Goal: Information Seeking & Learning: Check status

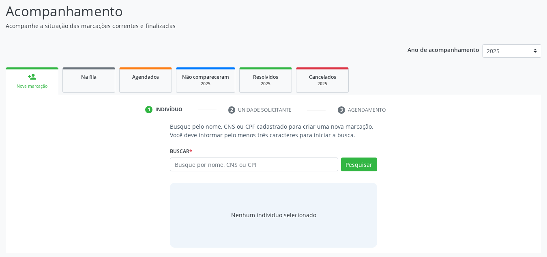
scroll to position [66, 0]
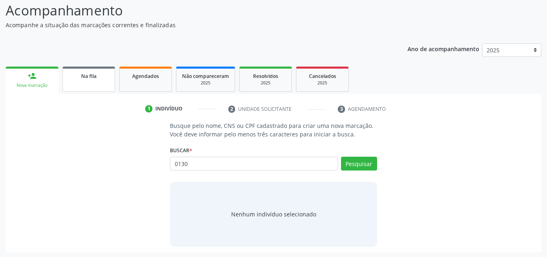
type input "0130"
click at [87, 81] on link "Na fila" at bounding box center [88, 79] width 53 height 25
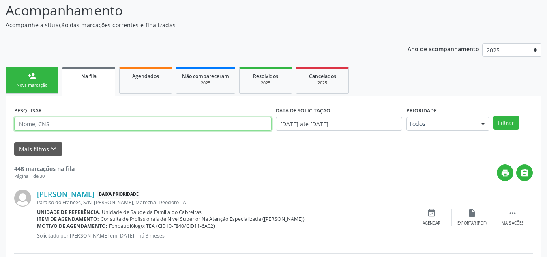
click at [108, 123] on input "text" at bounding box center [143, 124] width 258 height 14
click at [494, 116] on button "Filtrar" at bounding box center [507, 123] width 26 height 14
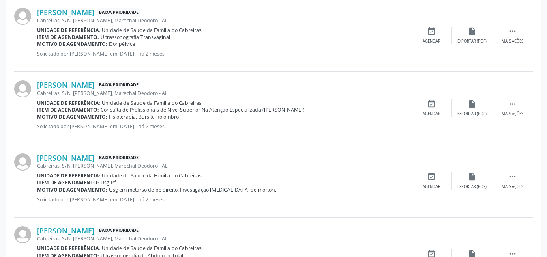
scroll to position [329, 0]
click at [309, 56] on p "Solicitado por [PERSON_NAME] em [DATE] - há 2 meses" at bounding box center [224, 52] width 374 height 7
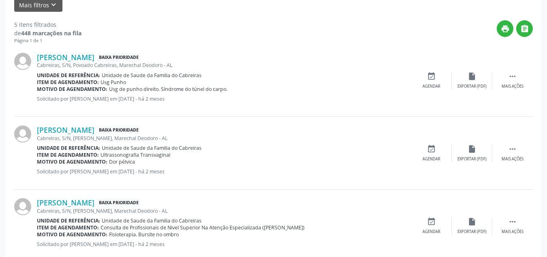
scroll to position [213, 0]
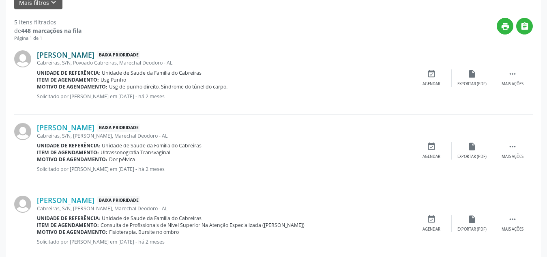
click at [95, 58] on link "[PERSON_NAME]" at bounding box center [66, 54] width 58 height 9
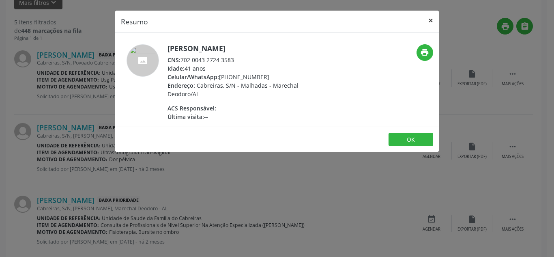
click at [434, 14] on button "×" at bounding box center [431, 21] width 16 height 20
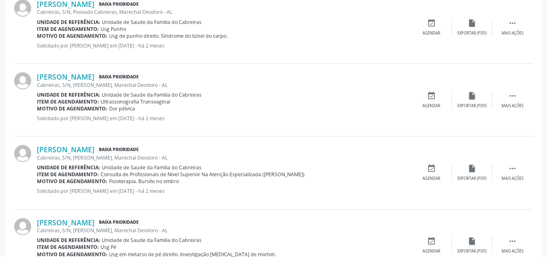
scroll to position [0, 0]
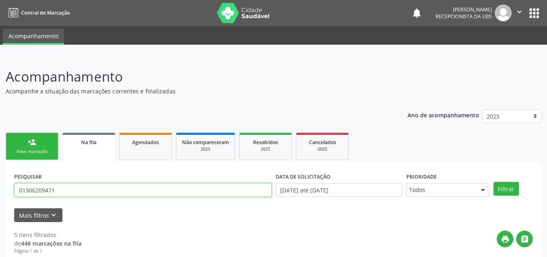
click at [78, 189] on input "01306209471" at bounding box center [143, 190] width 258 height 14
type input "704208215177889"
click at [494, 182] on button "Filtrar" at bounding box center [507, 189] width 26 height 14
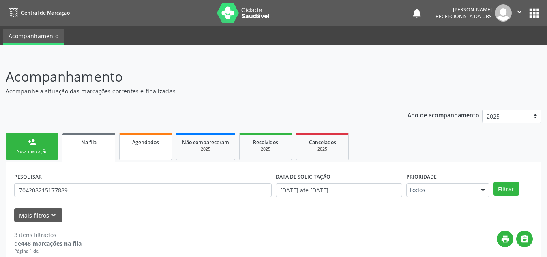
click at [145, 147] on link "Agendados" at bounding box center [145, 146] width 53 height 27
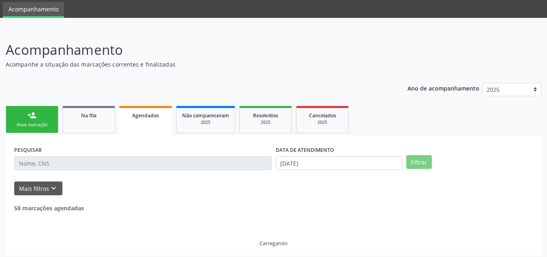
click at [154, 68] on div "Acompanhamento Acompanhe a situação das marcações correntes e finalizadas" at bounding box center [193, 54] width 375 height 29
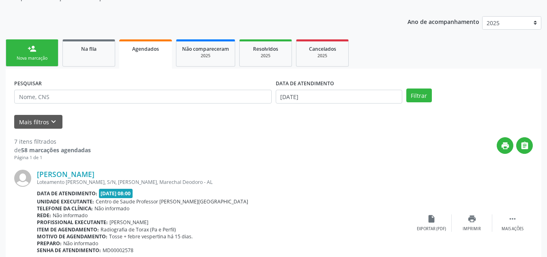
scroll to position [92, 0]
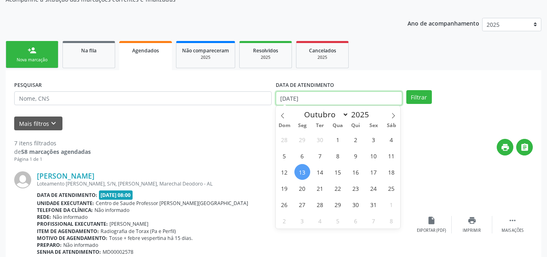
click at [327, 94] on input "[DATE]" at bounding box center [339, 98] width 127 height 14
click at [319, 172] on span "14" at bounding box center [320, 172] width 16 height 16
type input "[DATE]"
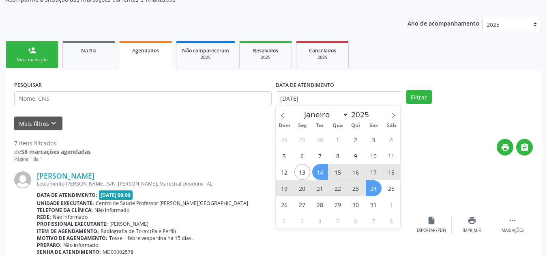
click at [375, 187] on span "24" at bounding box center [374, 188] width 16 height 16
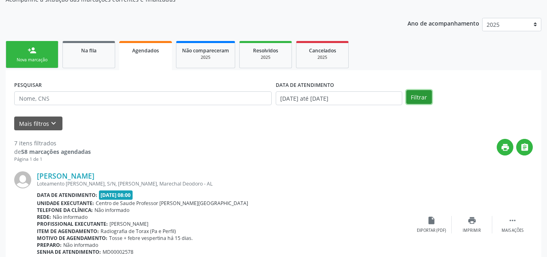
click at [416, 98] on button "Filtrar" at bounding box center [419, 97] width 26 height 14
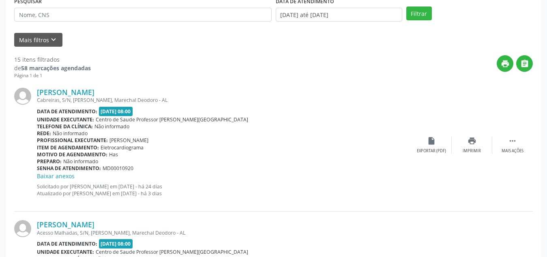
scroll to position [200, 0]
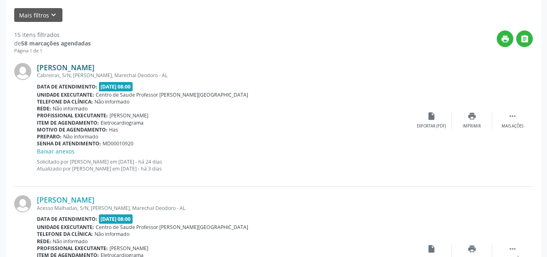
click at [95, 69] on link "[PERSON_NAME]" at bounding box center [66, 67] width 58 height 9
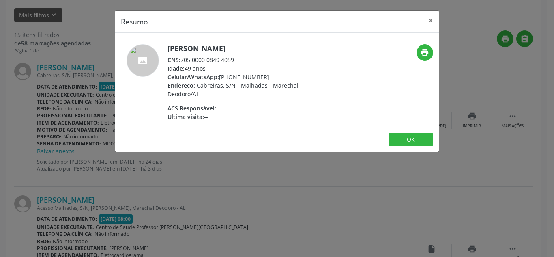
click at [304, 223] on div "Resumo × [PERSON_NAME] CNS: 705 0000 0849 4059 Idade: 49 anos Celular/WhatsApp:…" at bounding box center [277, 128] width 554 height 257
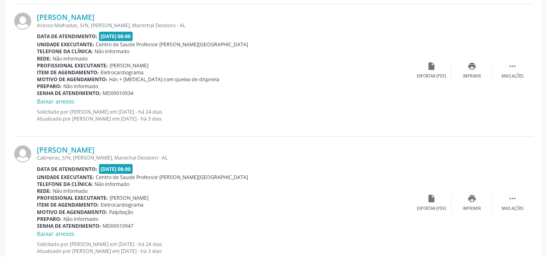
scroll to position [0, 0]
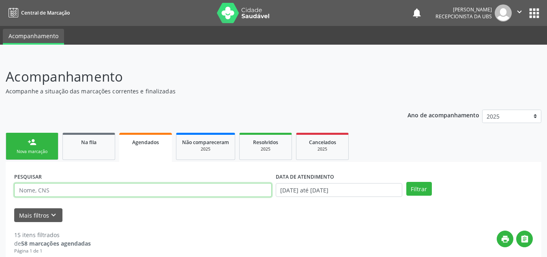
click at [110, 191] on input "text" at bounding box center [143, 190] width 258 height 14
type input "gicelma"
click at [406, 182] on button "Filtrar" at bounding box center [419, 189] width 26 height 14
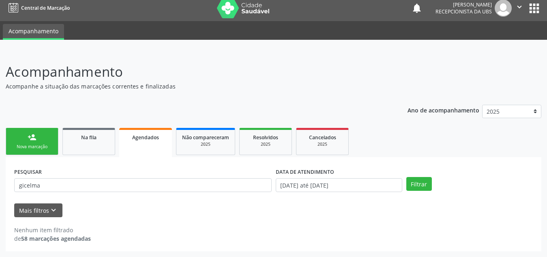
scroll to position [5, 0]
click at [98, 141] on link "Na fila" at bounding box center [88, 141] width 53 height 27
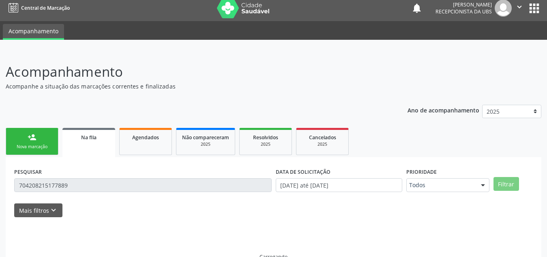
click at [81, 184] on input "704208215177889" at bounding box center [143, 185] width 258 height 14
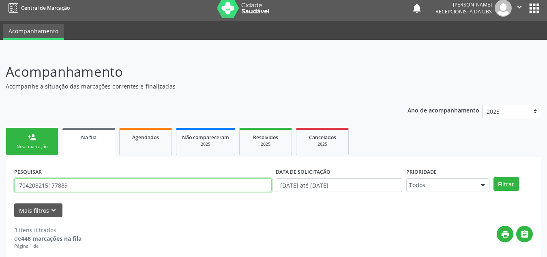
click at [81, 184] on input "704208215177889" at bounding box center [143, 185] width 258 height 14
type input "gicelma"
click at [494, 177] on button "Filtrar" at bounding box center [507, 184] width 26 height 14
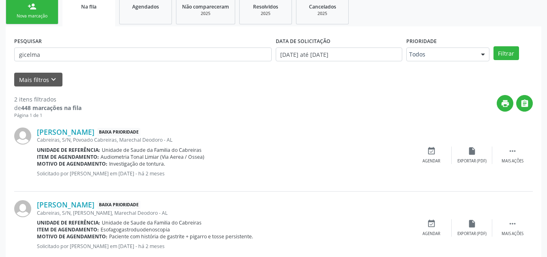
scroll to position [157, 0]
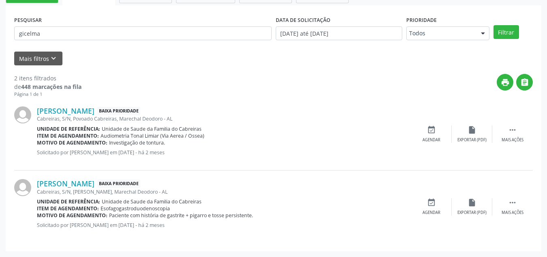
drag, startPoint x: 97, startPoint y: 135, endPoint x: 159, endPoint y: 136, distance: 62.1
click at [159, 136] on div "Item de agendamento: Audiometria Tonal Limiar (Via Aerea / Ossea)" at bounding box center [224, 135] width 374 height 7
click at [159, 136] on span "Audiometria Tonal Limiar (Via Aerea / Ossea)" at bounding box center [153, 135] width 104 height 7
drag, startPoint x: 159, startPoint y: 136, endPoint x: 101, endPoint y: 139, distance: 58.5
click at [101, 139] on div "[PERSON_NAME] Baixa Prioridade Cabreiras, S/N, Povoado Cabreiras, Marechal Deod…" at bounding box center [224, 133] width 374 height 55
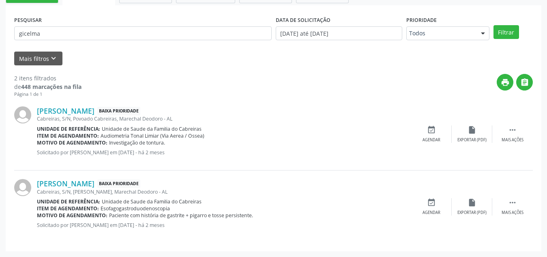
click at [109, 189] on div "Cabreiras, S/N, [PERSON_NAME], Marechal Deodoro - AL" at bounding box center [224, 191] width 374 height 7
drag, startPoint x: 224, startPoint y: 224, endPoint x: 193, endPoint y: 225, distance: 30.9
click at [193, 225] on p "Solicitado por [PERSON_NAME] em [DATE] - há 2 meses" at bounding box center [224, 224] width 374 height 7
drag, startPoint x: 101, startPoint y: 136, endPoint x: 129, endPoint y: 135, distance: 28.4
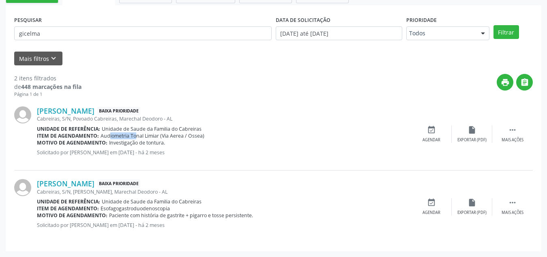
click at [129, 135] on span "Audiometria Tonal Limiar (Via Aerea / Ossea)" at bounding box center [153, 135] width 104 height 7
drag, startPoint x: 176, startPoint y: 209, endPoint x: 101, endPoint y: 207, distance: 74.7
click at [101, 207] on div "Item de agendamento: Esofagogastroduodenoscopia" at bounding box center [224, 208] width 374 height 7
click at [215, 199] on div "Unidade de referência: Unidade de Saude da Familia do Cabreiras" at bounding box center [224, 201] width 374 height 7
click at [92, 181] on link "[PERSON_NAME]" at bounding box center [66, 183] width 58 height 9
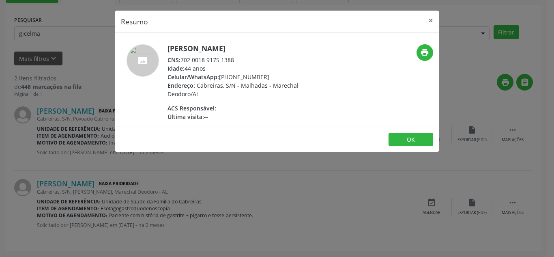
click at [86, 209] on div "Resumo × [PERSON_NAME] CNS: 702 0018 9175 1388 Idade: 44 anos Celular/WhatsApp:…" at bounding box center [277, 128] width 554 height 257
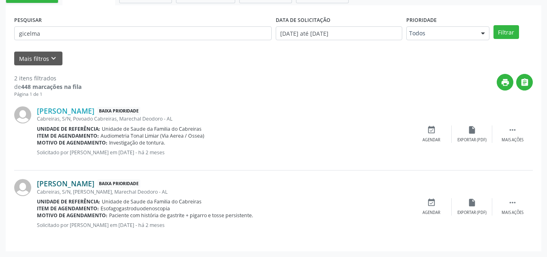
click at [51, 184] on link "[PERSON_NAME]" at bounding box center [66, 183] width 58 height 9
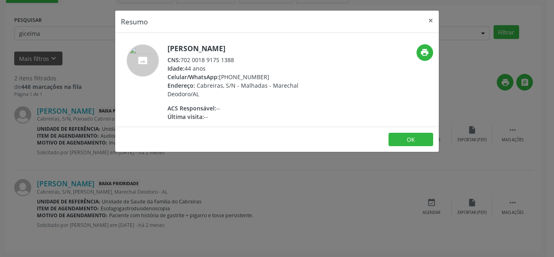
click at [251, 82] on span "Cabreiras, S/N - Malhadas - Marechal Deodoro/AL" at bounding box center [233, 90] width 131 height 16
click at [204, 59] on div "CNS: 702 0018 9175 1388" at bounding box center [247, 60] width 158 height 9
click at [414, 138] on button "OK" at bounding box center [411, 140] width 45 height 14
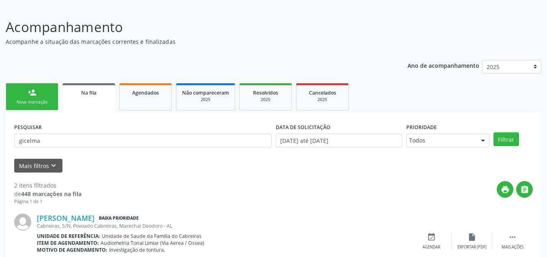
scroll to position [47, 0]
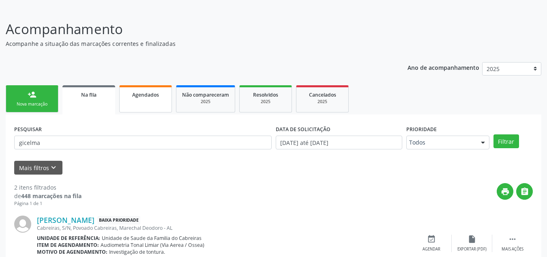
click at [144, 108] on link "Agendados" at bounding box center [145, 98] width 53 height 27
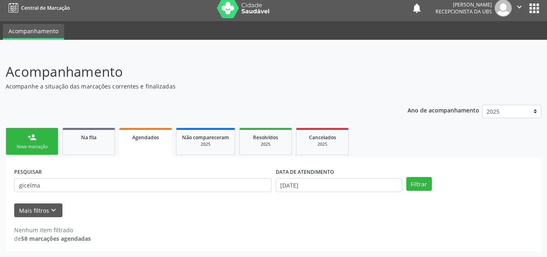
scroll to position [5, 0]
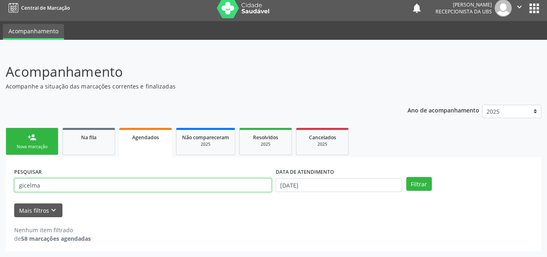
click at [136, 187] on input "gicelma" at bounding box center [143, 185] width 258 height 14
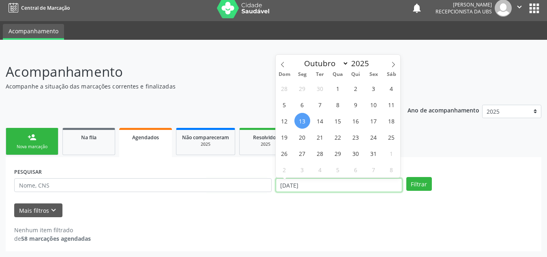
click at [313, 186] on input "[DATE]" at bounding box center [339, 185] width 127 height 14
click at [319, 123] on span "14" at bounding box center [320, 121] width 16 height 16
type input "[DATE]"
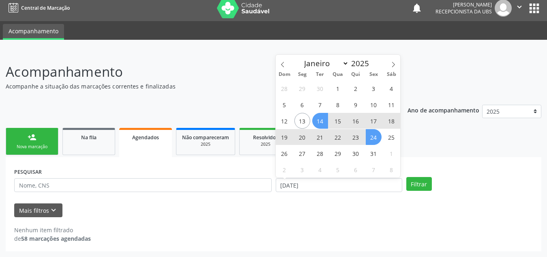
click at [372, 138] on span "24" at bounding box center [374, 137] width 16 height 16
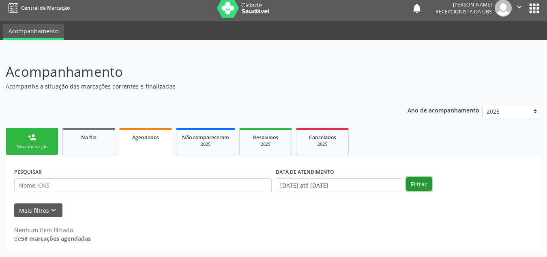
click at [423, 185] on button "Filtrar" at bounding box center [419, 184] width 26 height 14
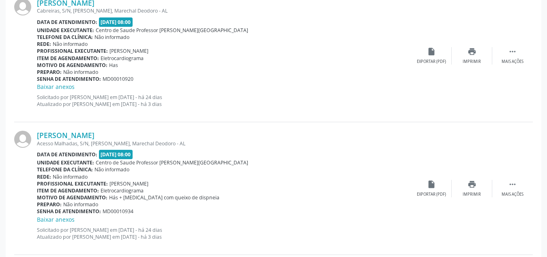
scroll to position [265, 0]
click at [95, 138] on link "[PERSON_NAME]" at bounding box center [66, 134] width 58 height 9
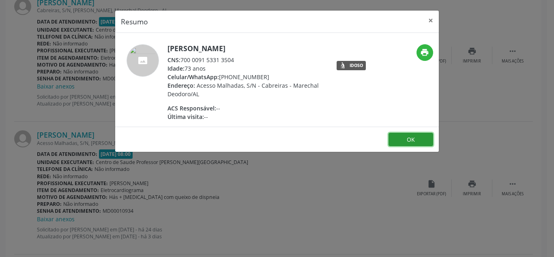
click at [411, 138] on button "OK" at bounding box center [411, 140] width 45 height 14
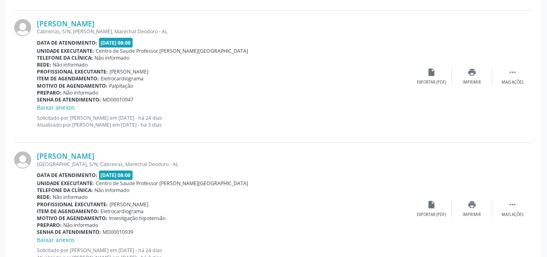
scroll to position [520, 0]
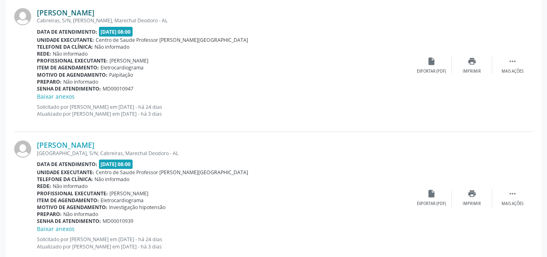
click at [95, 12] on link "[PERSON_NAME]" at bounding box center [66, 12] width 58 height 9
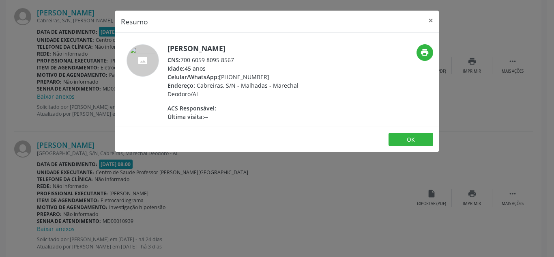
click at [120, 211] on div "Resumo × [PERSON_NAME] CNS: 700 6059 8095 8567 Idade: 45 anos Celular/WhatsApp:…" at bounding box center [277, 128] width 554 height 257
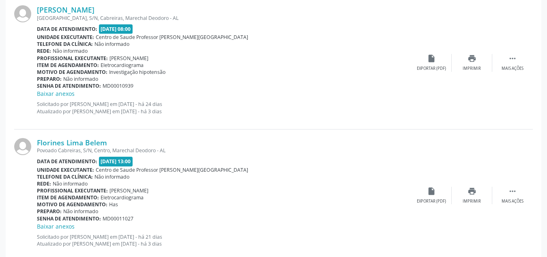
scroll to position [657, 0]
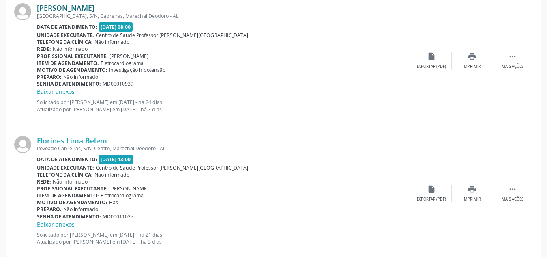
click at [88, 10] on link "[PERSON_NAME]" at bounding box center [66, 7] width 58 height 9
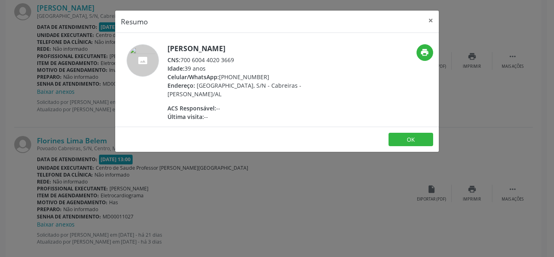
click at [17, 138] on div "Resumo × [PERSON_NAME] CNS: 700 6004 4020 3669 Idade: 39 anos Celular/WhatsApp:…" at bounding box center [277, 128] width 554 height 257
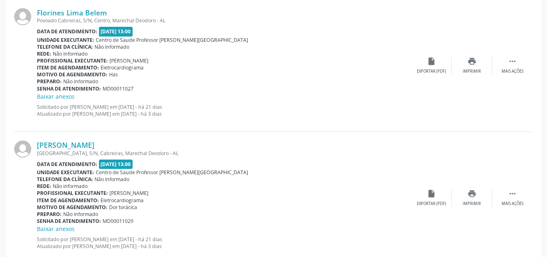
scroll to position [785, 0]
click at [71, 8] on link "Florines Lima Belem" at bounding box center [72, 12] width 70 height 9
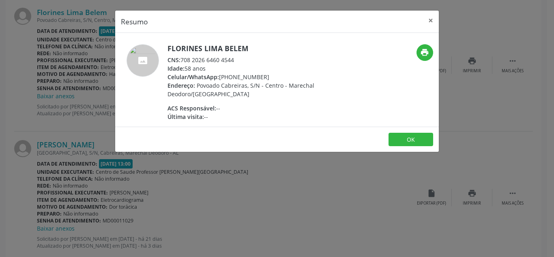
click at [280, 184] on div "Resumo × [PERSON_NAME] CNS: 708 2026 6460 4544 Idade: 58 anos Celular/WhatsApp:…" at bounding box center [277, 128] width 554 height 257
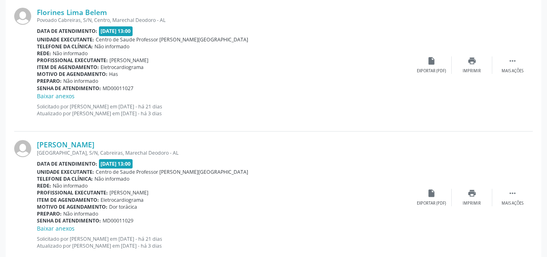
click at [280, 184] on div "Rede: Não informado" at bounding box center [224, 185] width 374 height 7
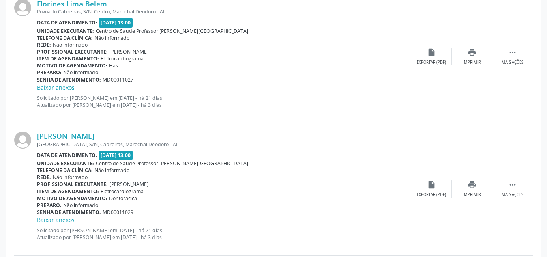
scroll to position [794, 0]
click at [95, 134] on link "[PERSON_NAME]" at bounding box center [66, 135] width 58 height 9
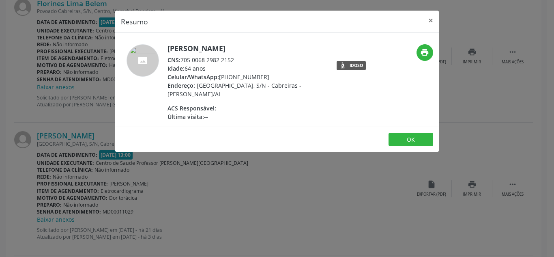
click at [169, 218] on div "Resumo × [PERSON_NAME] CNS: 705 0068 2982 2152 Idade: 64 anos Celular/WhatsApp:…" at bounding box center [277, 128] width 554 height 257
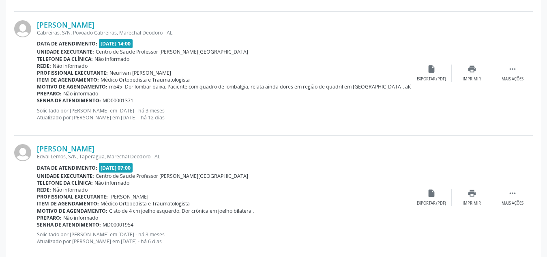
scroll to position [1038, 0]
click at [502, 222] on div "[PERSON_NAME] Edval Lemos, S/N, Taperagua, Marechal Deodoro - AL Data de atendi…" at bounding box center [273, 197] width 519 height 124
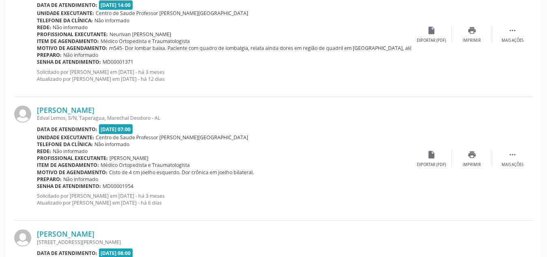
scroll to position [1079, 0]
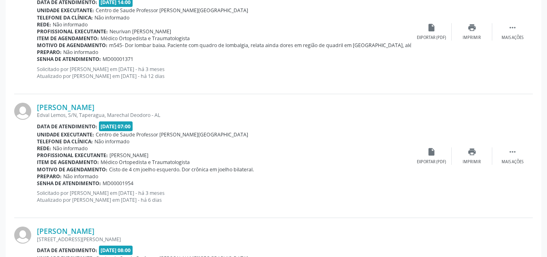
click at [236, 116] on div "Edval Lemos, S/N, Taperagua, Marechal Deodoro - AL" at bounding box center [224, 115] width 374 height 7
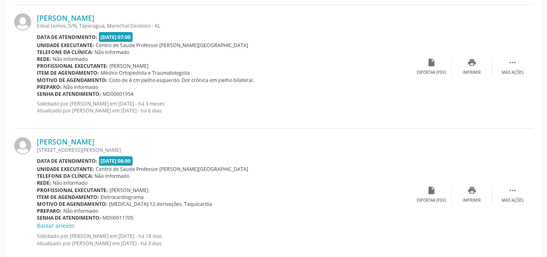
scroll to position [1168, 0]
click at [95, 19] on link "[PERSON_NAME]" at bounding box center [66, 17] width 58 height 9
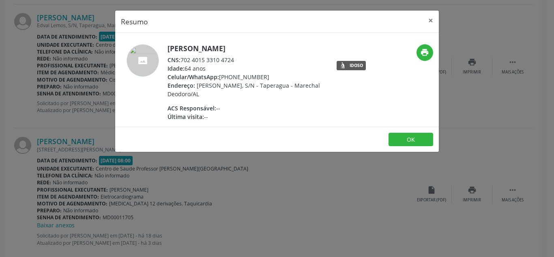
click at [227, 217] on div "Resumo × [PERSON_NAME] CNS: 702 4015 3310 4724 Idade: 64 anos Celular/WhatsApp:…" at bounding box center [277, 128] width 554 height 257
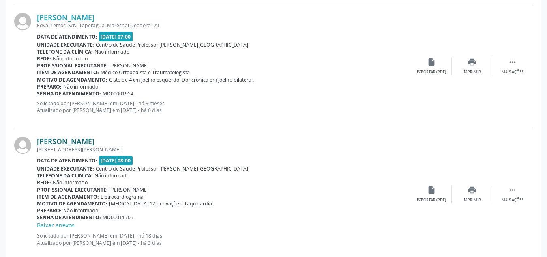
click at [89, 141] on link "[PERSON_NAME]" at bounding box center [66, 141] width 58 height 9
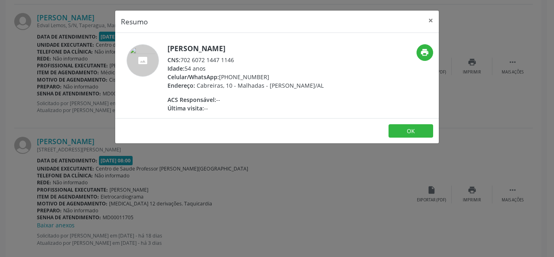
click at [109, 188] on div "Resumo × [PERSON_NAME] CNS: 702 6072 1447 1146 Idade: 54 anos Celular/WhatsApp:…" at bounding box center [277, 128] width 554 height 257
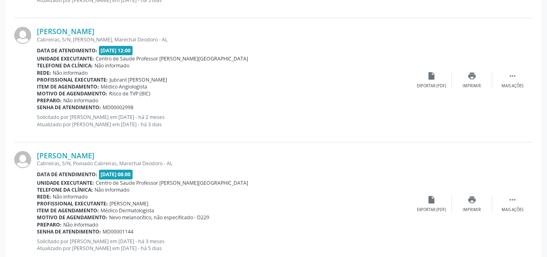
scroll to position [1915, 0]
click at [246, 85] on div "Item de agendamento: Médico Angiologista" at bounding box center [224, 86] width 374 height 7
click at [95, 26] on link "[PERSON_NAME]" at bounding box center [66, 30] width 58 height 9
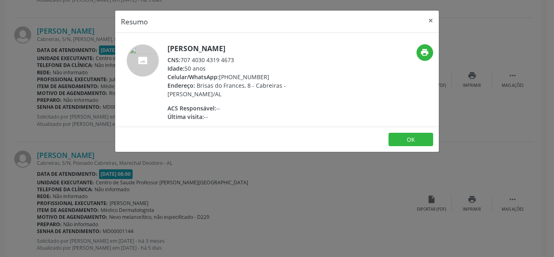
click at [95, 155] on div "Resumo × [PERSON_NAME] CNS: 707 4030 4319 4673 Idade: 50 anos Celular/WhatsApp:…" at bounding box center [277, 128] width 554 height 257
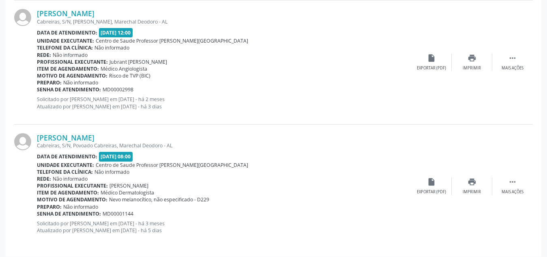
scroll to position [1937, 0]
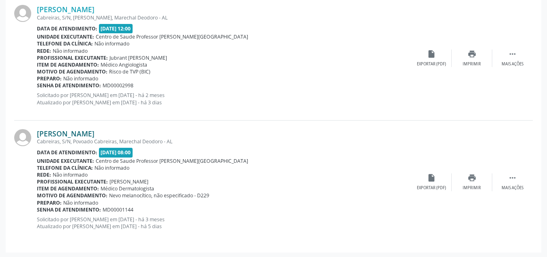
click at [95, 131] on link "[PERSON_NAME]" at bounding box center [66, 133] width 58 height 9
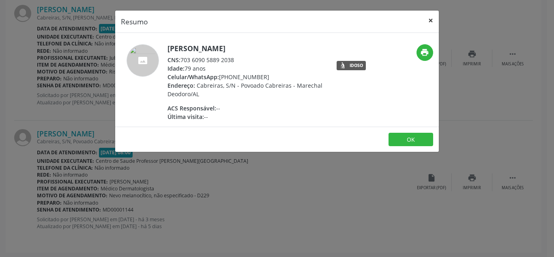
click at [430, 21] on button "×" at bounding box center [431, 21] width 16 height 20
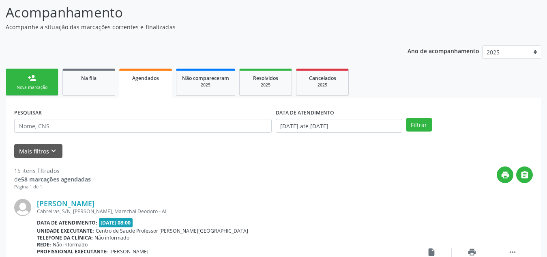
scroll to position [64, 0]
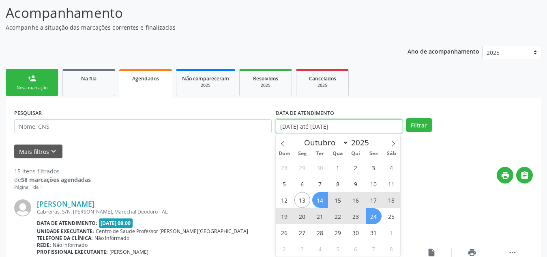
click at [348, 125] on input "[DATE] até [DATE]" at bounding box center [339, 126] width 127 height 14
click at [316, 186] on span "7" at bounding box center [320, 184] width 16 height 16
type input "[DATE]"
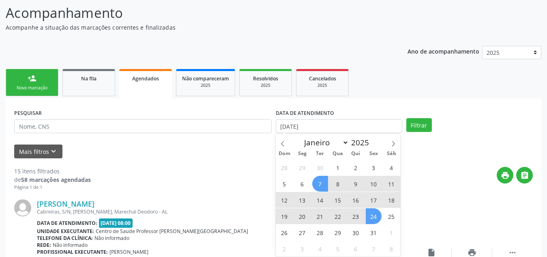
click at [368, 214] on span "24" at bounding box center [374, 216] width 16 height 16
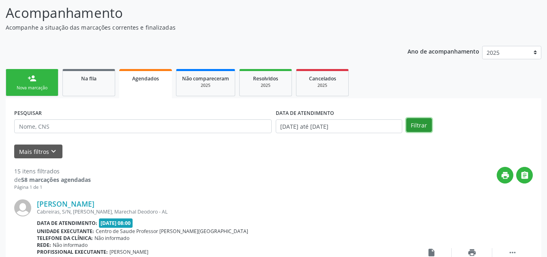
click at [414, 124] on button "Filtrar" at bounding box center [419, 125] width 26 height 14
click at [224, 142] on form "PESQUISAR DATA DE ATENDIMENTO [DATE] até [DATE] Filtrar UNIDADE EXECUTANTE Sele…" at bounding box center [273, 133] width 519 height 52
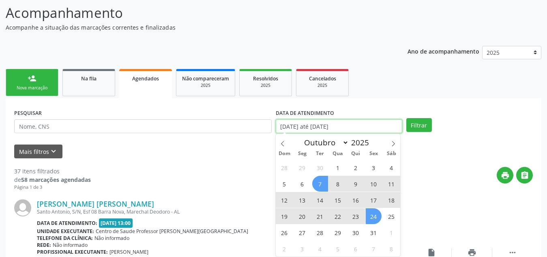
click at [336, 128] on input "[DATE] até [DATE]" at bounding box center [339, 126] width 127 height 14
click at [300, 201] on span "13" at bounding box center [303, 200] width 16 height 16
type input "[DATE]"
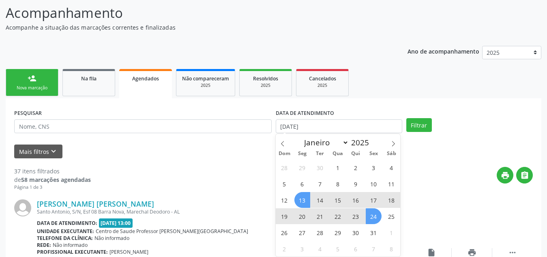
click at [367, 215] on span "24" at bounding box center [374, 216] width 16 height 16
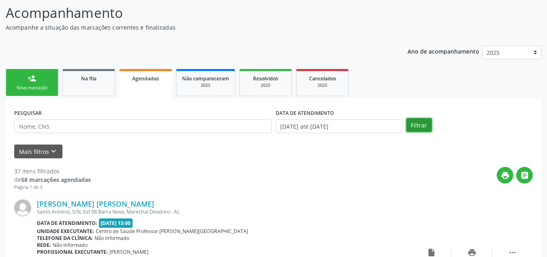
click at [412, 122] on button "Filtrar" at bounding box center [419, 125] width 26 height 14
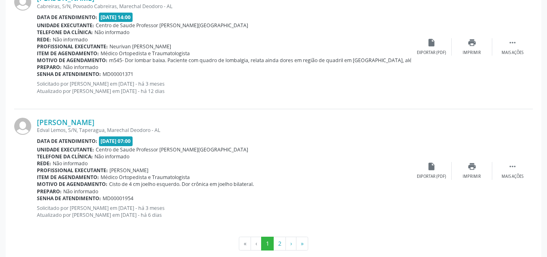
scroll to position [1960, 0]
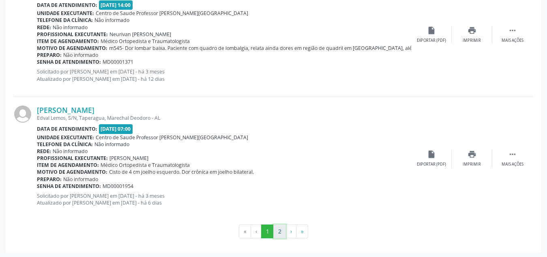
click at [282, 230] on button "2" at bounding box center [279, 231] width 13 height 14
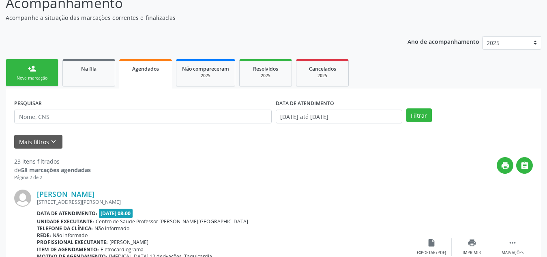
scroll to position [71, 0]
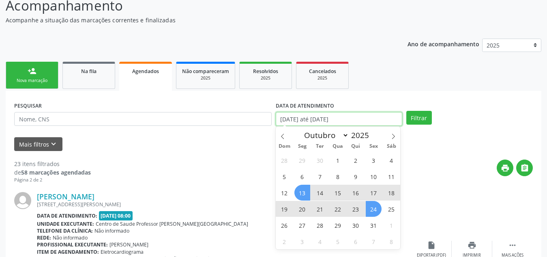
click at [326, 114] on input "[DATE] até [DATE]" at bounding box center [339, 119] width 127 height 14
click at [372, 208] on span "24" at bounding box center [374, 209] width 16 height 16
type input "[DATE]"
click at [301, 187] on span "13" at bounding box center [303, 193] width 16 height 16
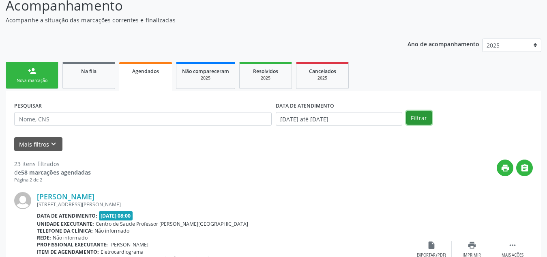
click at [421, 114] on button "Filtrar" at bounding box center [419, 118] width 26 height 14
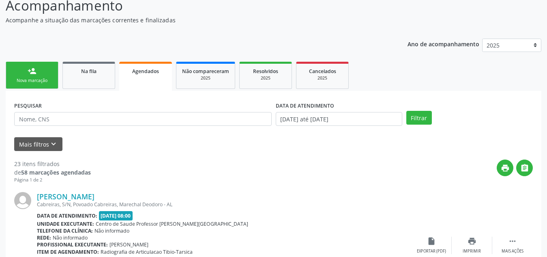
click at [245, 147] on div "Mais filtros keyboard_arrow_down" at bounding box center [273, 144] width 523 height 14
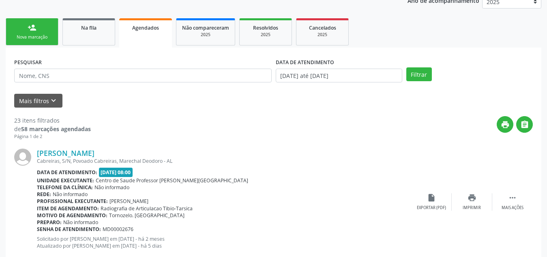
scroll to position [0, 0]
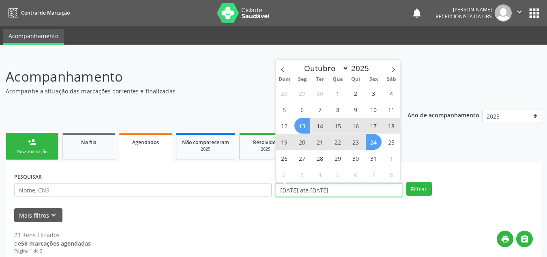
click at [369, 189] on input "[DATE] até [DATE]" at bounding box center [339, 190] width 127 height 14
click at [303, 123] on span "13" at bounding box center [303, 126] width 16 height 16
type input "[DATE]"
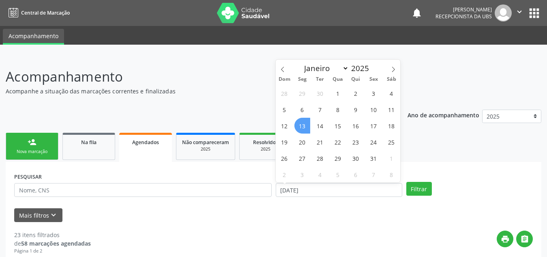
click at [303, 126] on span "13" at bounding box center [303, 126] width 16 height 16
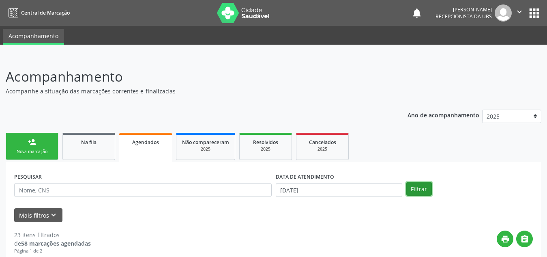
click at [413, 185] on button "Filtrar" at bounding box center [419, 189] width 26 height 14
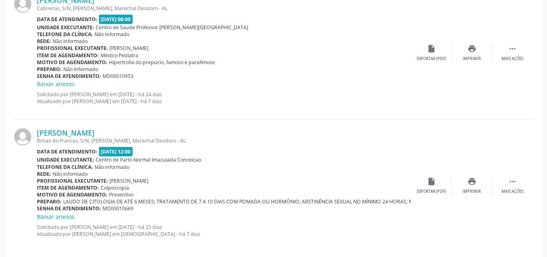
scroll to position [895, 0]
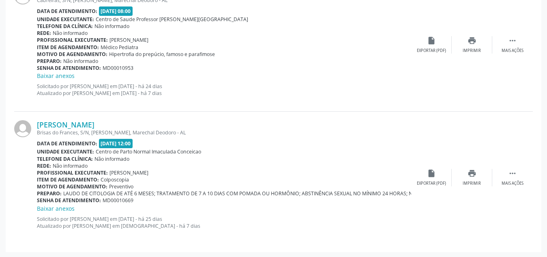
click at [146, 106] on div "[PERSON_NAME] Cabreiras, S/N, [PERSON_NAME], Marechal Deodoro - AL Data de aten…" at bounding box center [273, 45] width 519 height 132
